Goal: Task Accomplishment & Management: Manage account settings

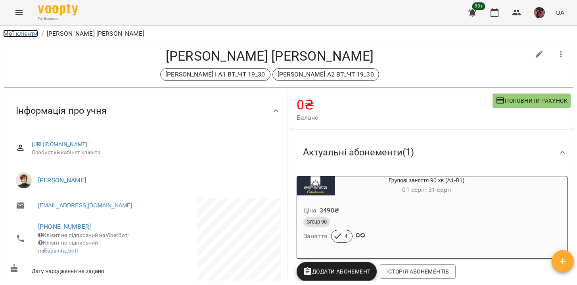
click at [21, 31] on link "Мої клієнти" at bounding box center [20, 34] width 35 height 8
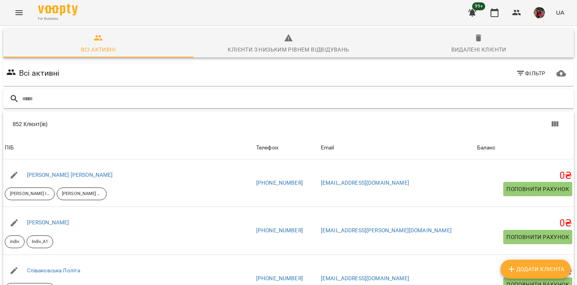
click at [46, 97] on input "text" at bounding box center [296, 98] width 548 height 13
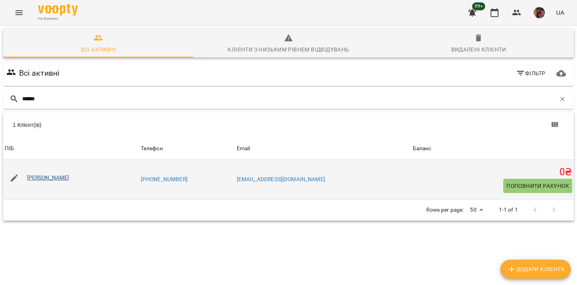
type input "******"
click at [51, 178] on link "[PERSON_NAME]" at bounding box center [48, 177] width 42 height 6
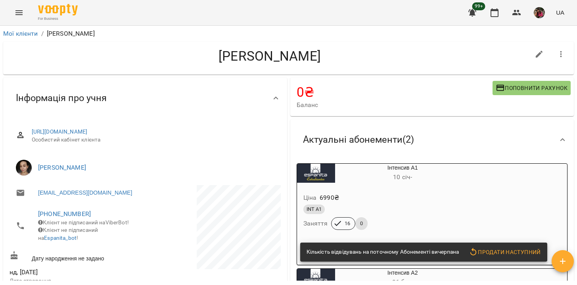
click at [566, 55] on button "button" at bounding box center [560, 54] width 19 height 19
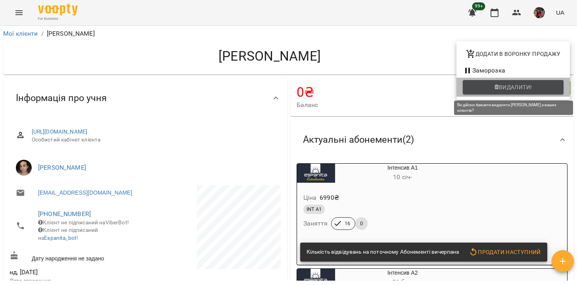
click at [509, 87] on span "Видалити!" at bounding box center [514, 87] width 33 height 10
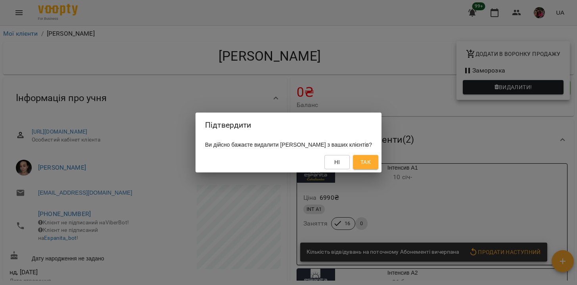
click at [370, 165] on span "Так" at bounding box center [365, 162] width 10 height 10
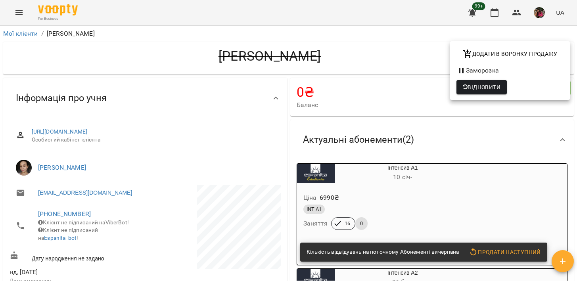
click at [23, 32] on div at bounding box center [288, 142] width 577 height 285
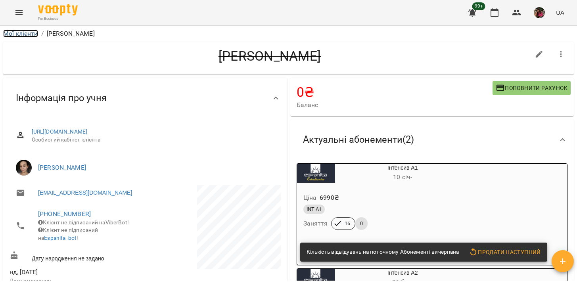
click at [23, 35] on link "Мої клієнти" at bounding box center [20, 34] width 35 height 8
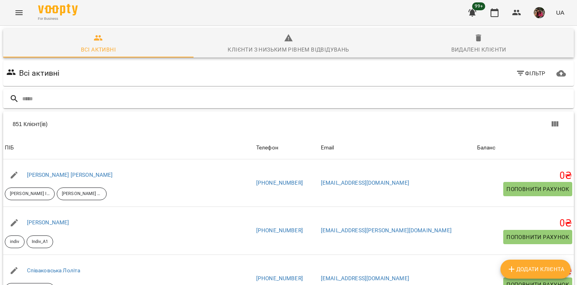
click at [77, 104] on input "text" at bounding box center [296, 98] width 548 height 13
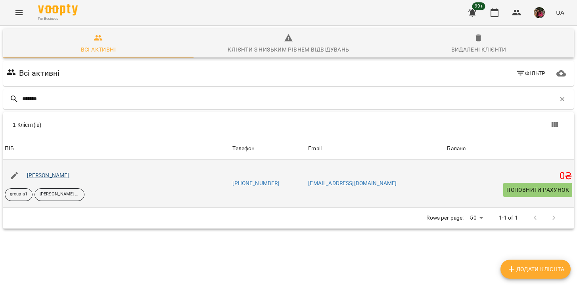
type input "*******"
click at [58, 174] on link "[PERSON_NAME]" at bounding box center [48, 175] width 42 height 6
